Goal: Transaction & Acquisition: Subscribe to service/newsletter

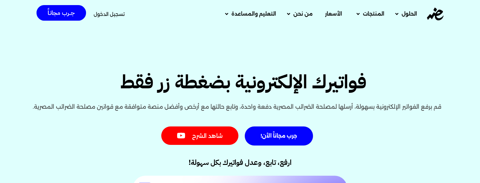
click at [332, 14] on span "الأسعار" at bounding box center [333, 14] width 17 height 8
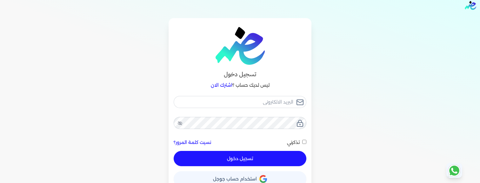
scroll to position [16, 0]
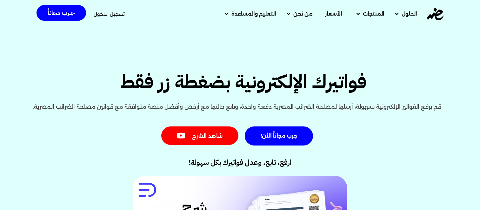
click at [332, 16] on span "الأسعار" at bounding box center [333, 14] width 17 height 8
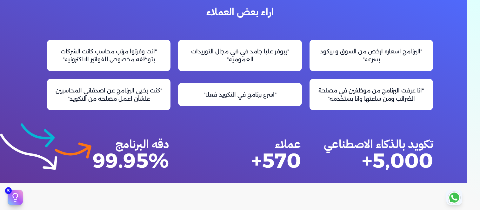
scroll to position [612, 0]
